Goal: Browse casually: Explore the website without a specific task or goal

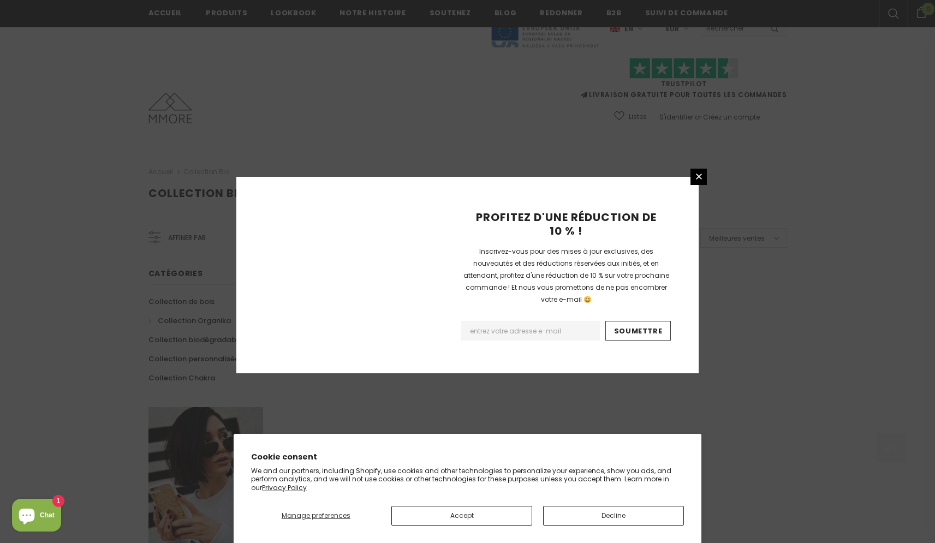
scroll to position [602, 0]
